Goal: Transaction & Acquisition: Book appointment/travel/reservation

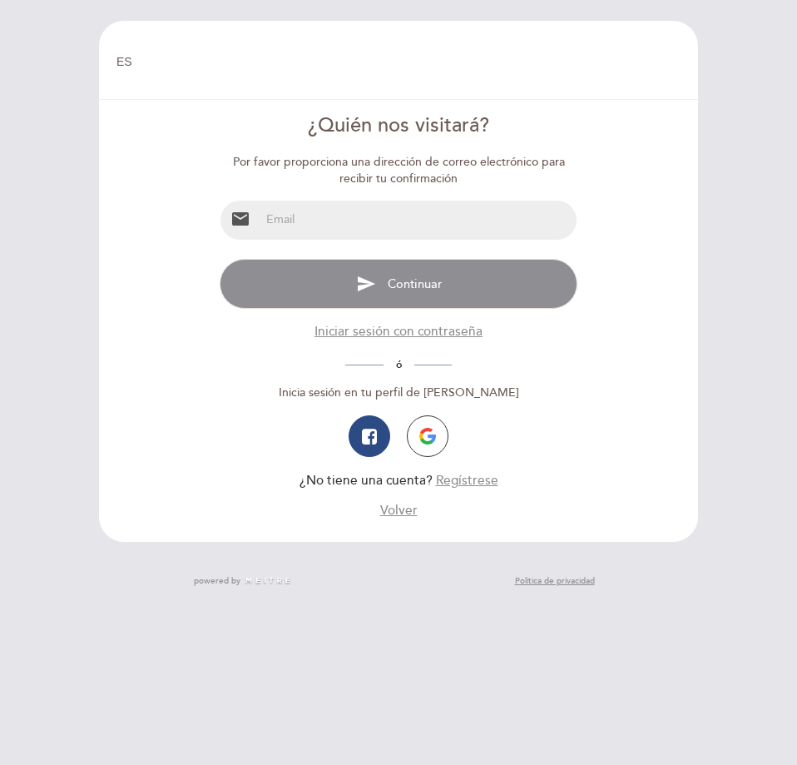
select select "es"
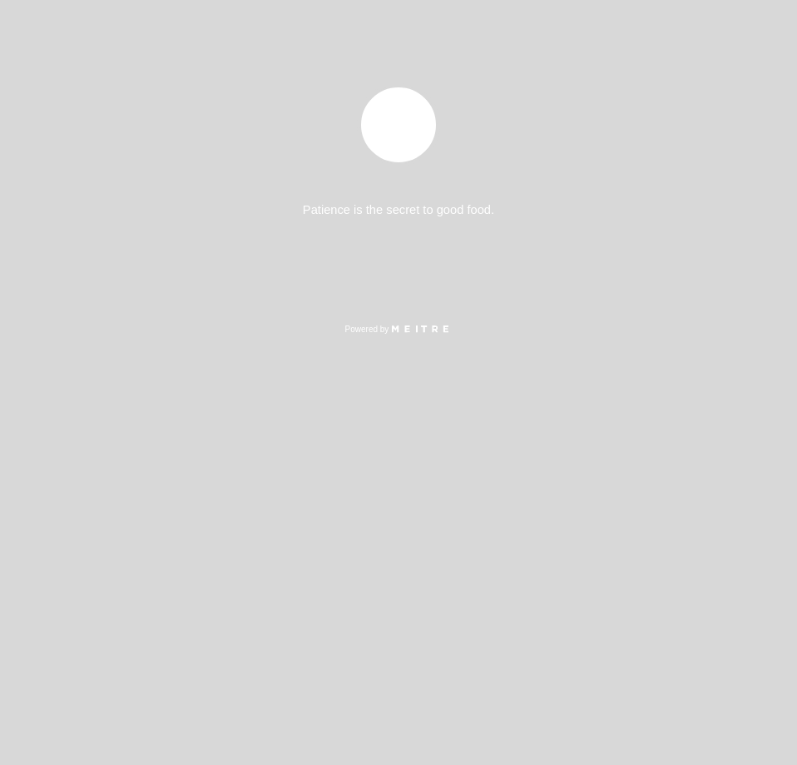
select select "es"
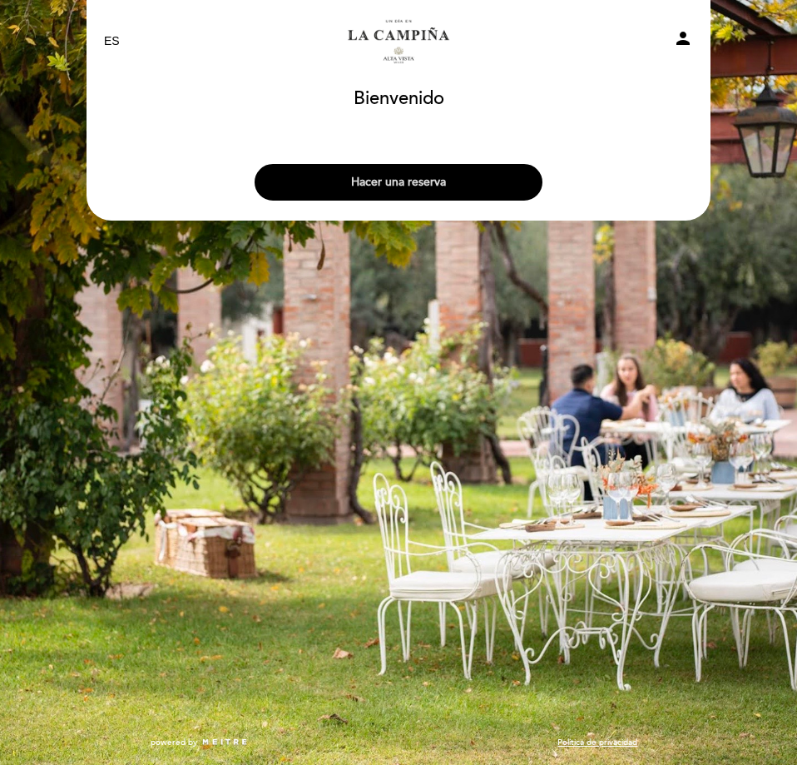
click at [452, 182] on button "Hacer una reserva" at bounding box center [399, 182] width 288 height 37
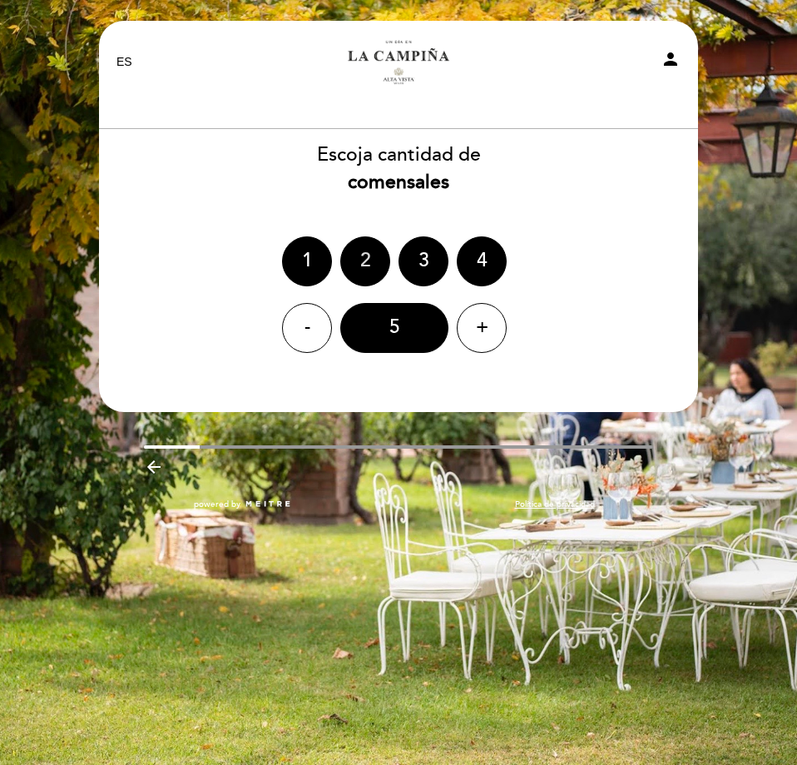
click at [358, 263] on div "2" at bounding box center [365, 261] width 50 height 50
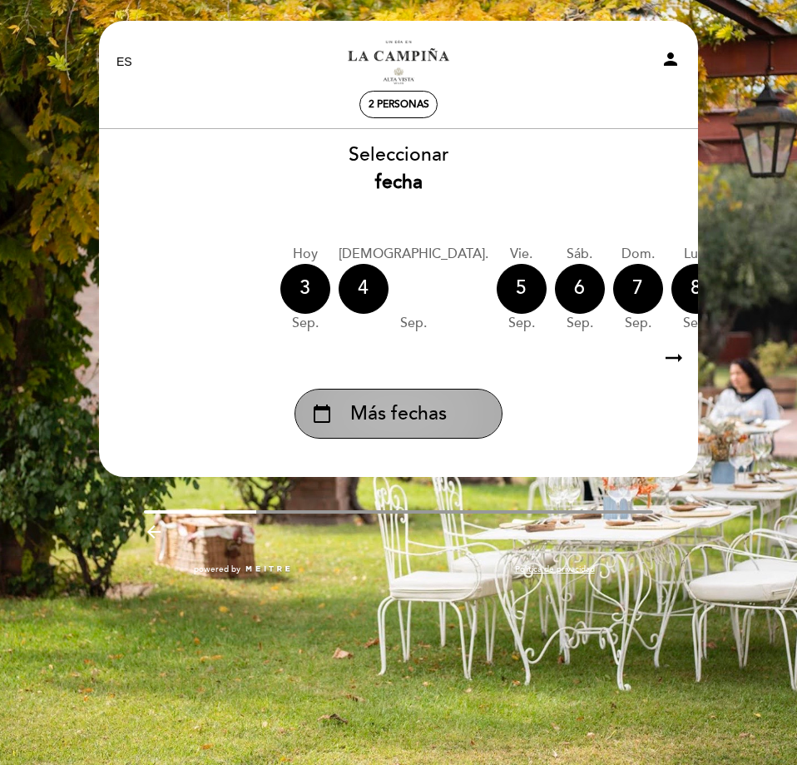
click at [435, 418] on span "Más fechas" at bounding box center [398, 413] width 97 height 27
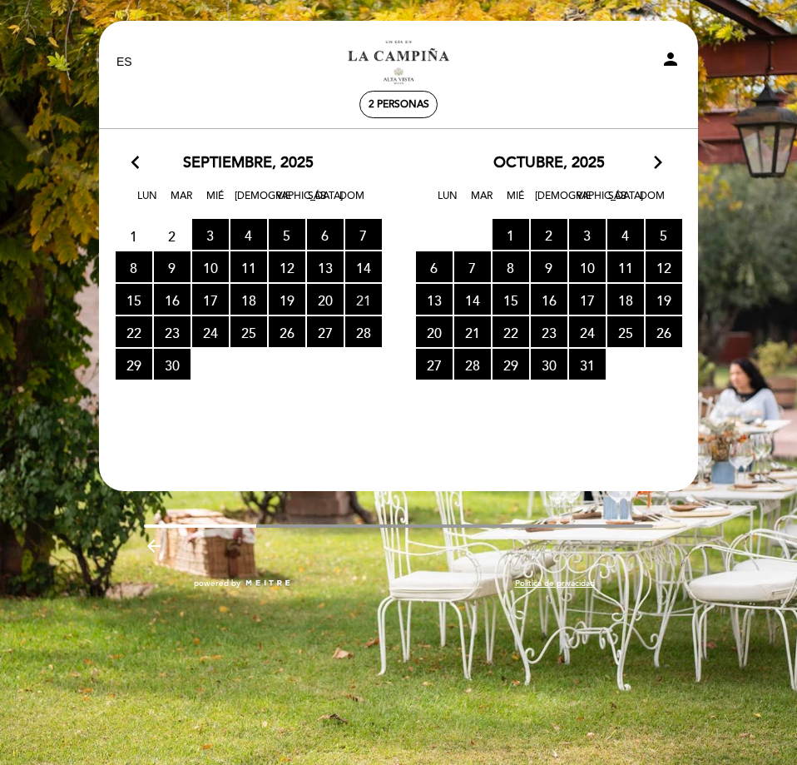
click at [367, 306] on span "21 RESERVAS DISPONIBLES" at bounding box center [363, 299] width 37 height 31
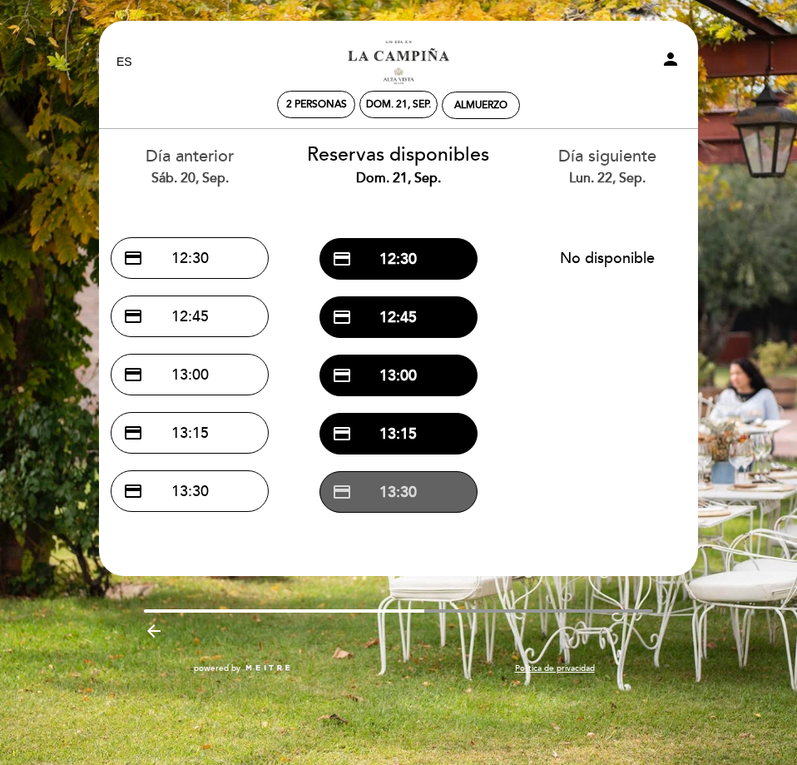
click at [399, 495] on button "credit_card 13:30" at bounding box center [399, 492] width 158 height 42
